Goal: Check status

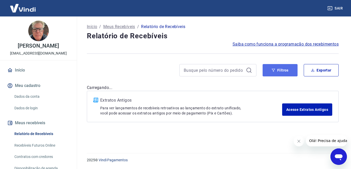
click at [285, 71] on button "Filtros" at bounding box center [280, 70] width 35 height 12
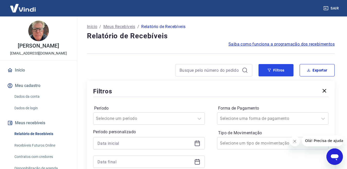
scroll to position [26, 0]
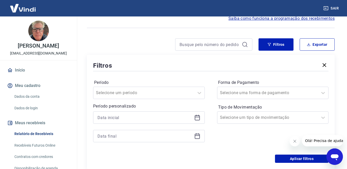
click at [195, 119] on icon at bounding box center [197, 118] width 6 height 6
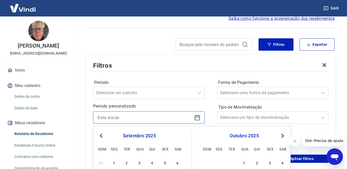
scroll to position [103, 0]
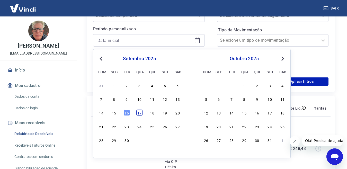
click at [141, 113] on div "17" at bounding box center [139, 113] width 6 height 6
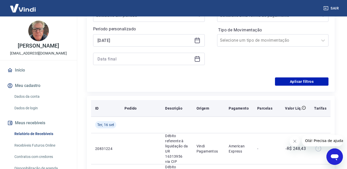
type input "[DATE]"
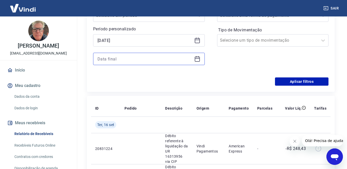
click at [112, 59] on input at bounding box center [145, 59] width 95 height 8
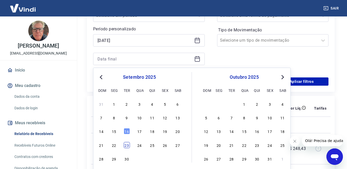
click at [126, 143] on div "23" at bounding box center [127, 145] width 6 height 6
type input "23/09/2025"
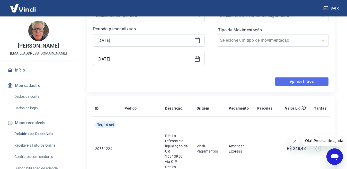
click at [302, 81] on button "Aplicar filtros" at bounding box center [302, 81] width 54 height 8
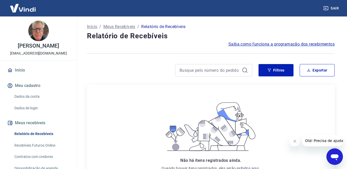
click at [25, 12] on img at bounding box center [22, 8] width 33 height 16
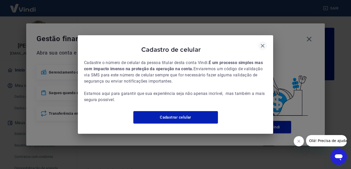
click at [262, 44] on icon "button" at bounding box center [263, 46] width 4 height 4
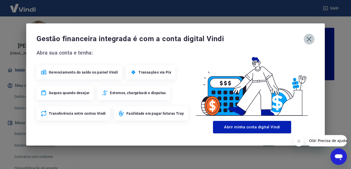
click at [310, 37] on icon "button" at bounding box center [309, 39] width 8 height 8
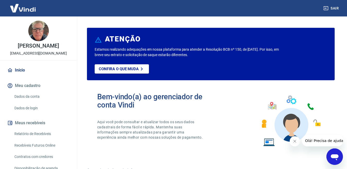
click at [17, 10] on img at bounding box center [22, 8] width 33 height 16
click at [23, 69] on link "Início" at bounding box center [38, 70] width 65 height 11
